Goal: Find specific page/section: Find specific page/section

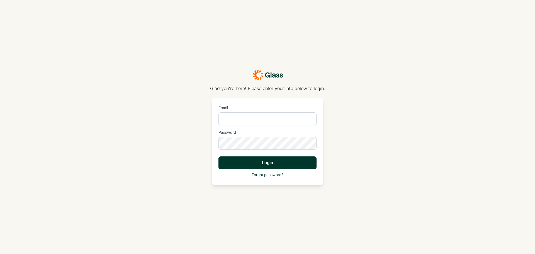
click at [269, 122] on input "Email" at bounding box center [268, 118] width 98 height 13
type input "[EMAIL_ADDRESS][DOMAIN_NAME]"
click at [219, 156] on button "Login" at bounding box center [268, 162] width 98 height 13
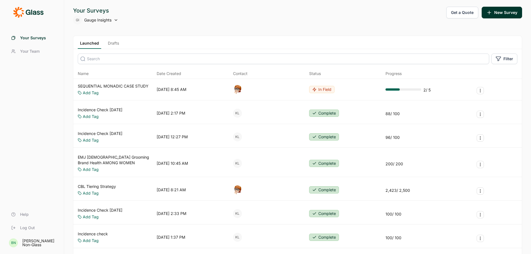
click at [118, 20] on icon at bounding box center [116, 20] width 4 height 4
click at [115, 20] on use at bounding box center [116, 20] width 2 height 1
click at [115, 45] on link "Drafts" at bounding box center [114, 44] width 16 height 8
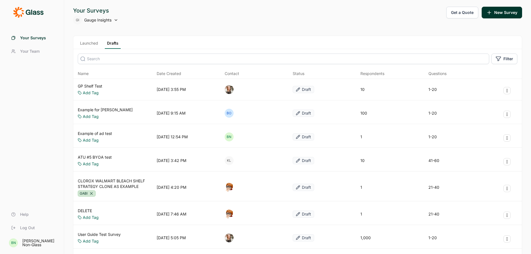
click at [82, 44] on link "Launched" at bounding box center [89, 44] width 23 height 8
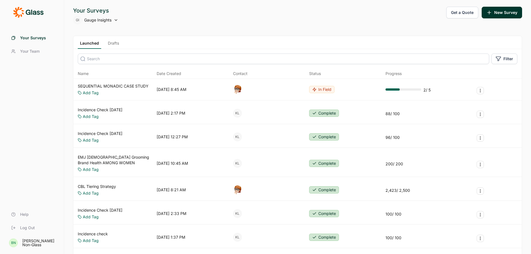
click at [117, 17] on div "GI Gauge Insights" at bounding box center [95, 20] width 45 height 9
click at [117, 18] on div "GI Gauge Insights" at bounding box center [95, 20] width 45 height 9
click at [117, 20] on icon at bounding box center [116, 20] width 4 height 4
